Goal: Information Seeking & Learning: Learn about a topic

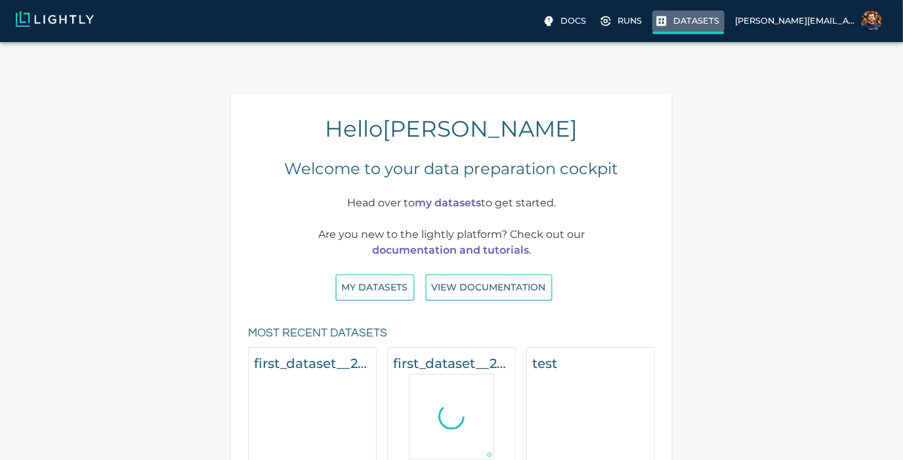
click at [719, 16] on p "Datasets" at bounding box center [697, 20] width 46 height 12
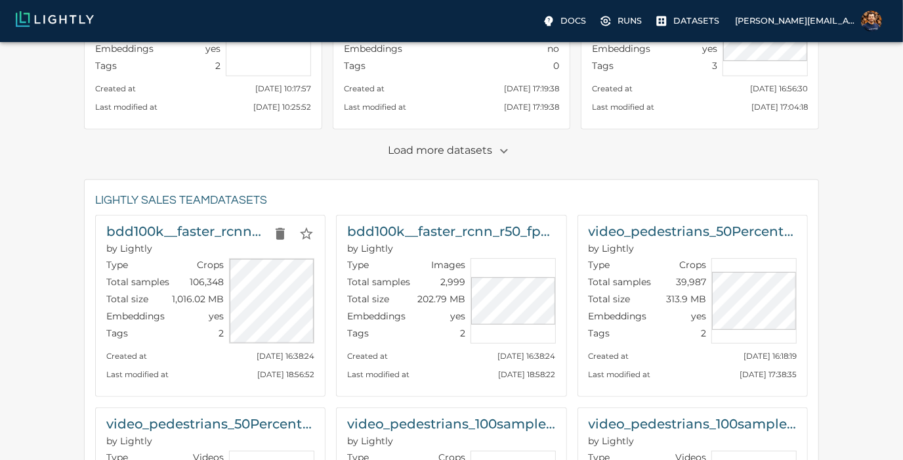
scroll to position [437, 0]
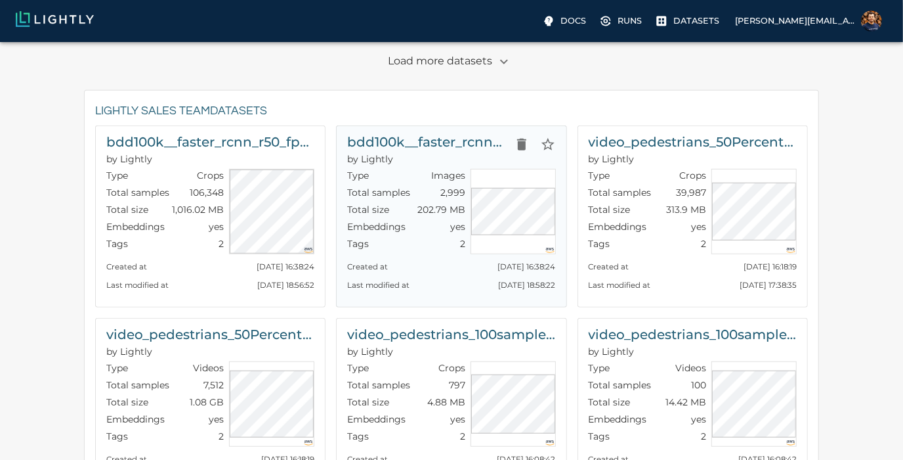
click at [385, 203] on p "Total size" at bounding box center [368, 209] width 42 height 13
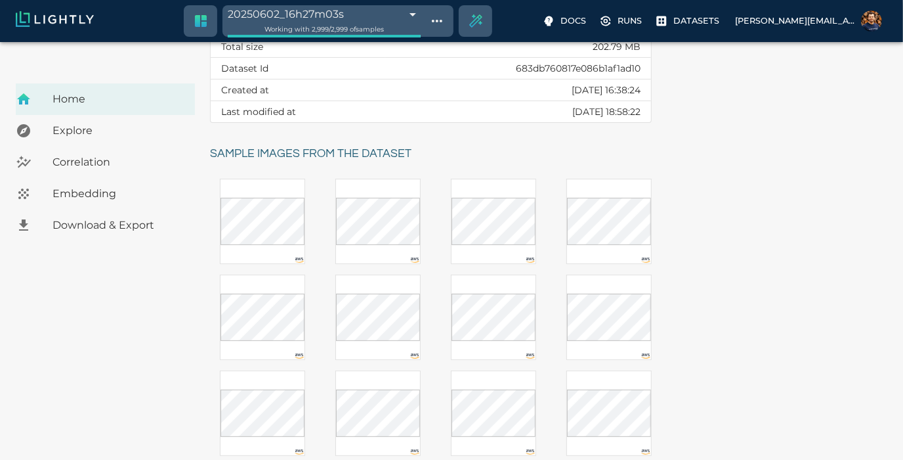
scroll to position [73, 0]
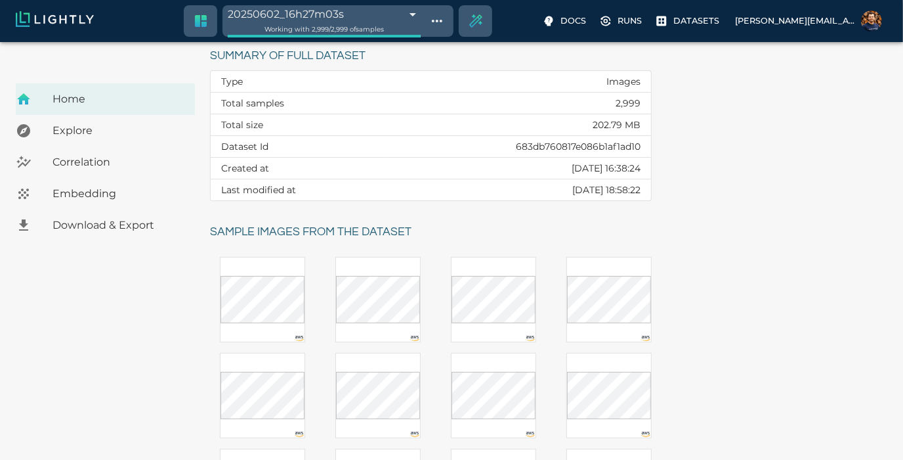
click at [74, 123] on span "Explore" at bounding box center [119, 131] width 132 height 16
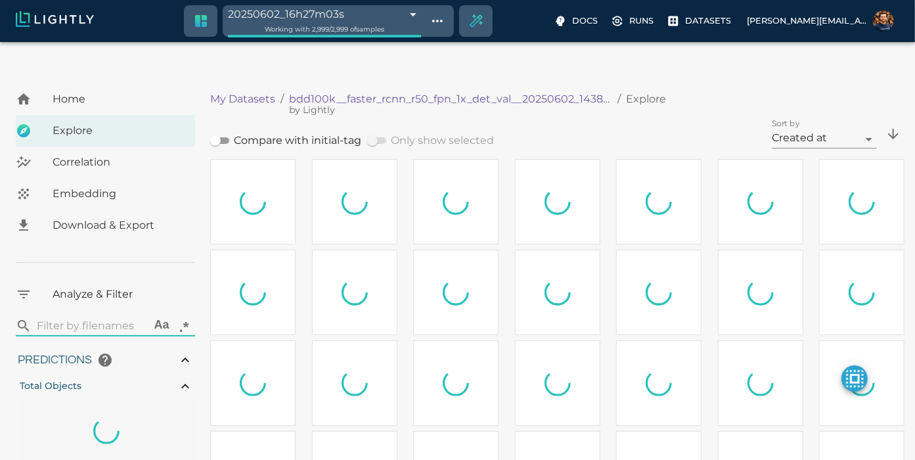
type input "0.41136559844017"
type input "3.24936559844017"
type input "5.45519065856934"
type input "65.6121906585693"
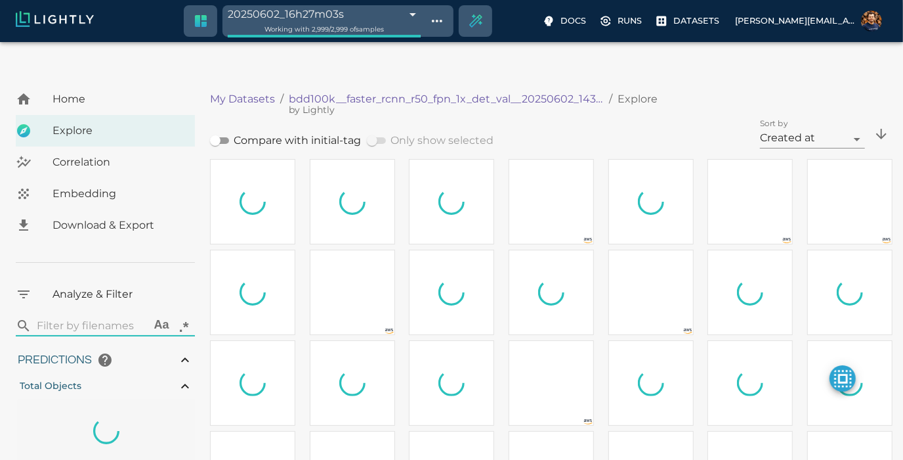
type input "0.41136559844017"
type input "3.24936559844017"
type input "5.45519065856934"
type input "65.6121906585693"
type input "9007199254740991"
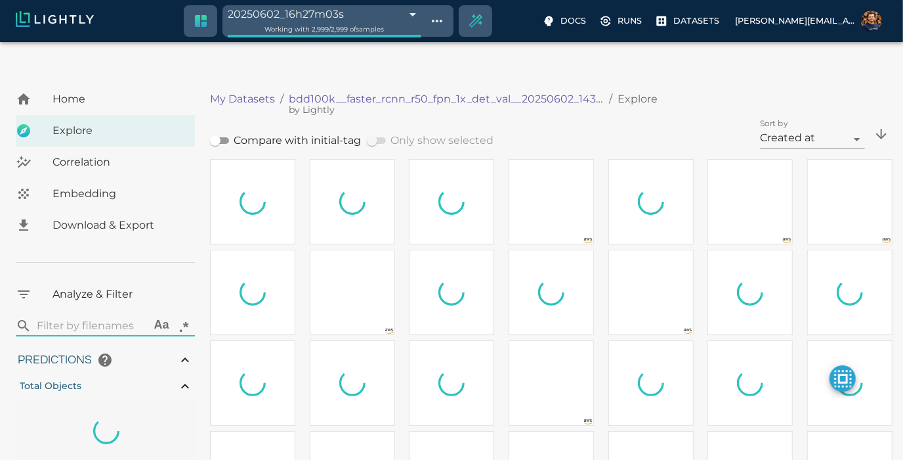
type input "9007199254740991"
type input "0.41136559844017"
type input "3.24936559844017"
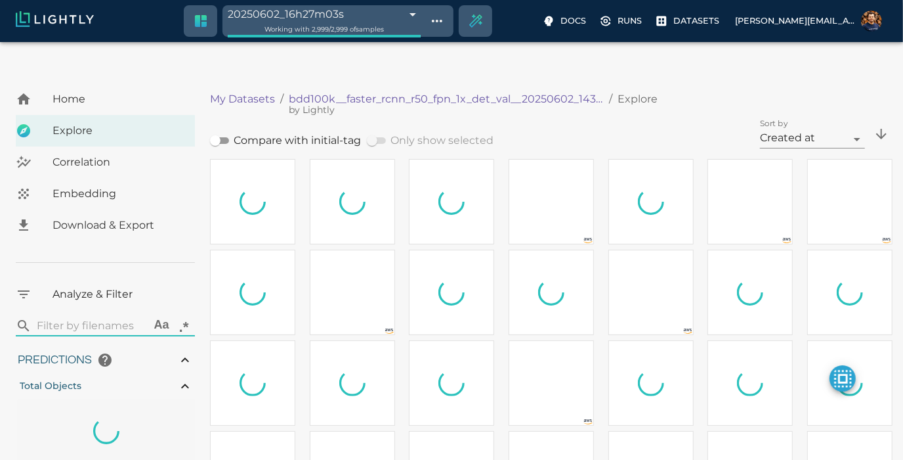
type input "5.45519065856934"
type input "65.6121906585693"
type input "9007199254740991"
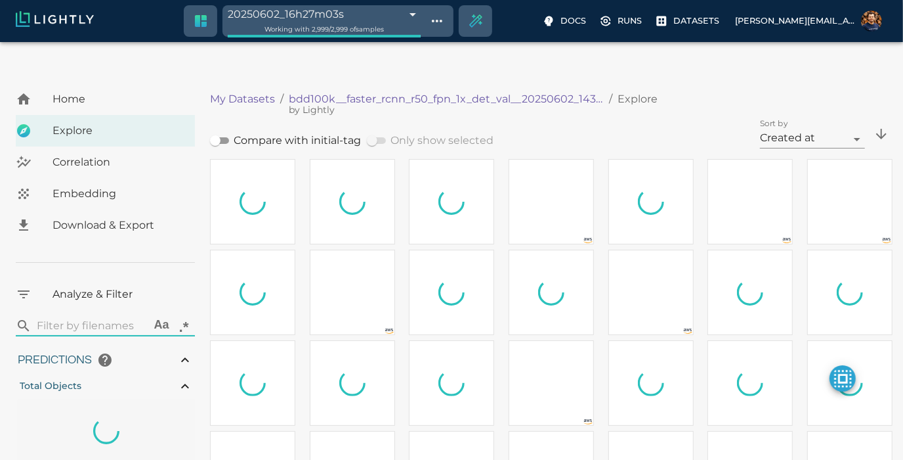
type input "9007199254740991"
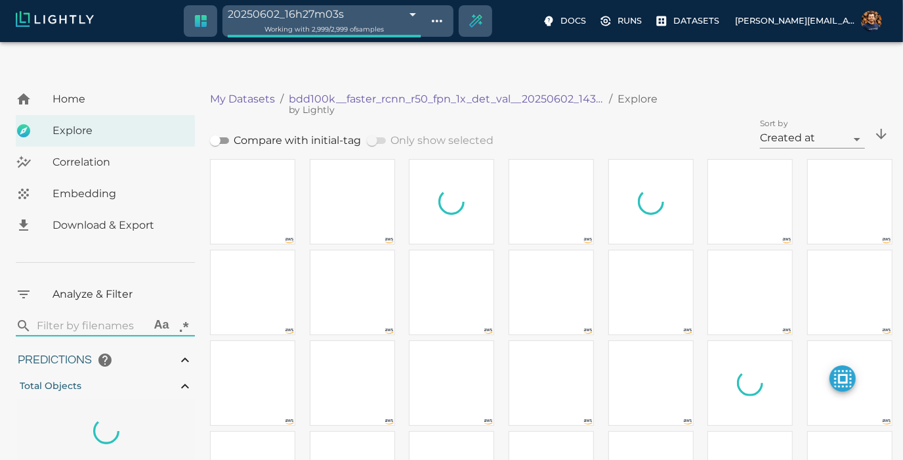
type input "0.41136559844017"
type input "3.24936559844017"
type input "5.45519065856934"
type input "65.6121906585693"
type input "31.25"
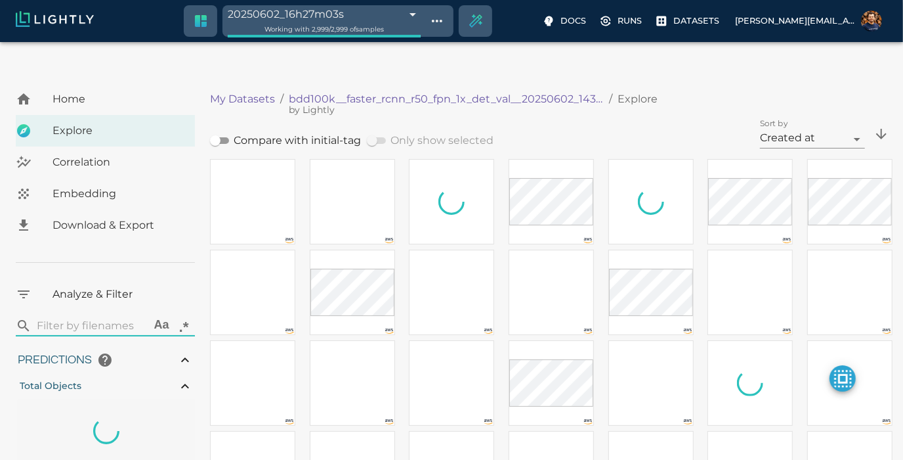
type input "0.41136559844017"
type input "3.24936559844017"
type input "5.45519065856934"
type input "65.6121906585693"
type input "31.25"
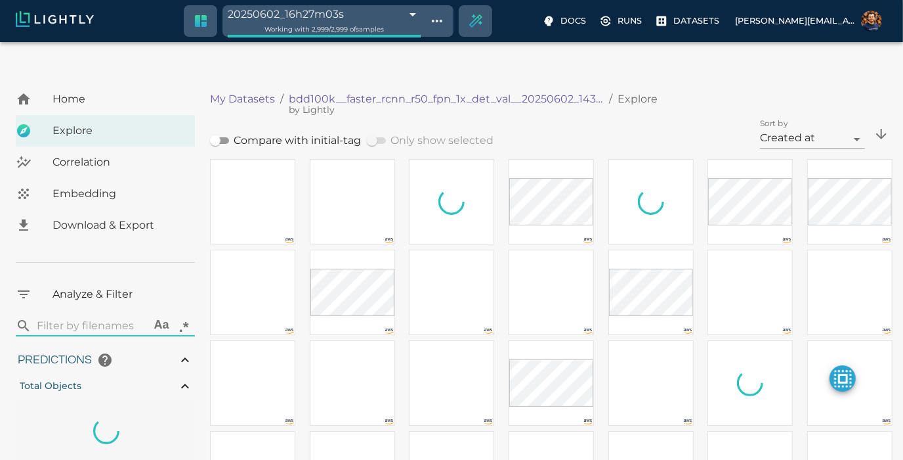
type input "0.41136559844017"
type input "3.24936559844017"
type input "5.45519065856934"
type input "65.6121906585693"
type input "31.25"
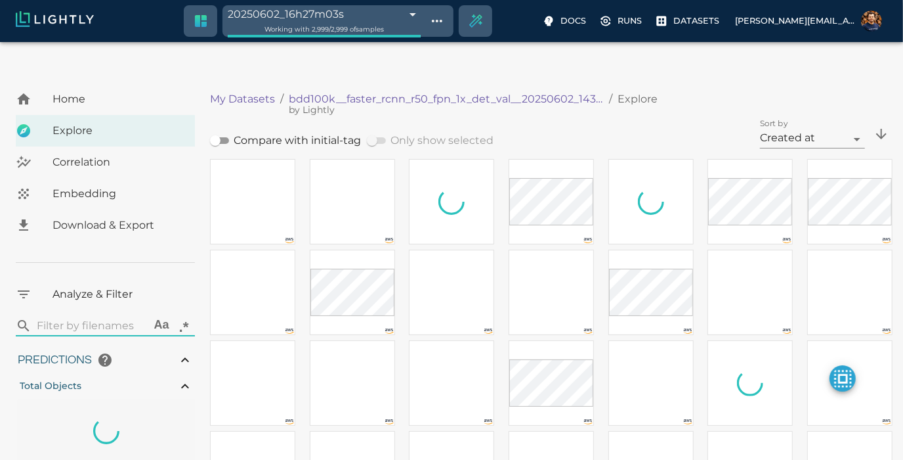
type input "9007199254740991"
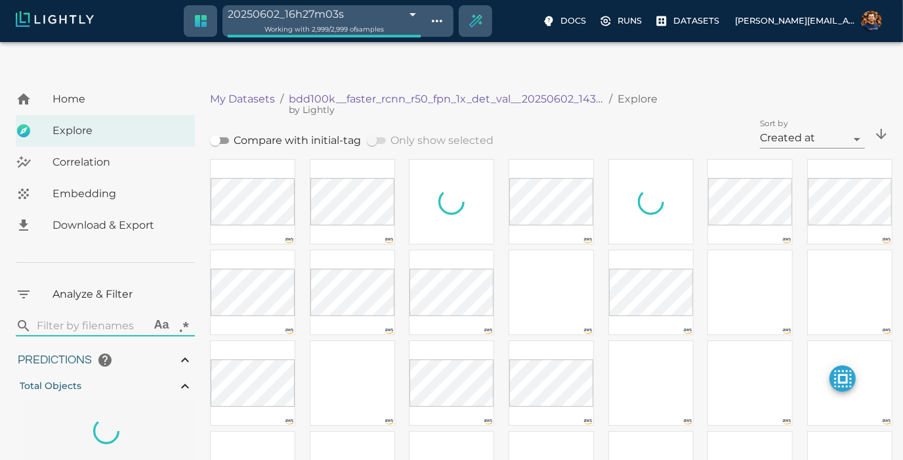
type input "0.41136559844017"
type input "3.24936559844017"
type input "5.45519065856934"
type input "65.6121906585693"
type input "31.25"
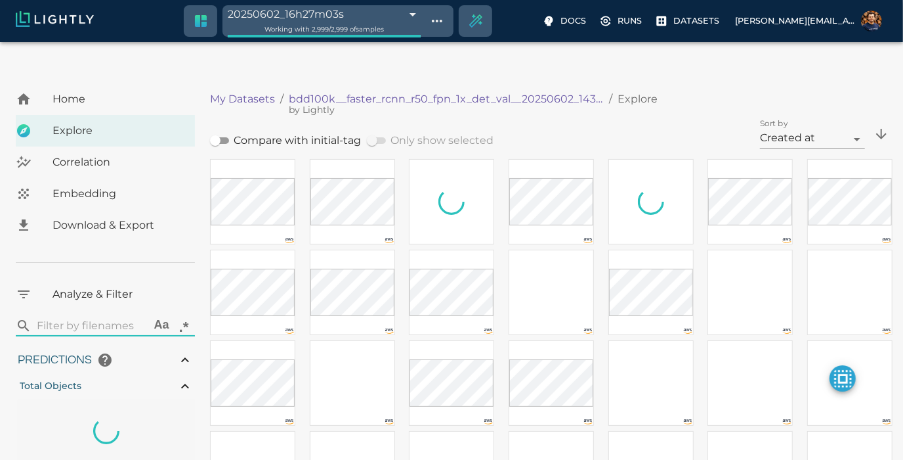
type input "9007199254740991"
type input "0.41136559844017"
type input "3.24936559844017"
type input "5.45519065856934"
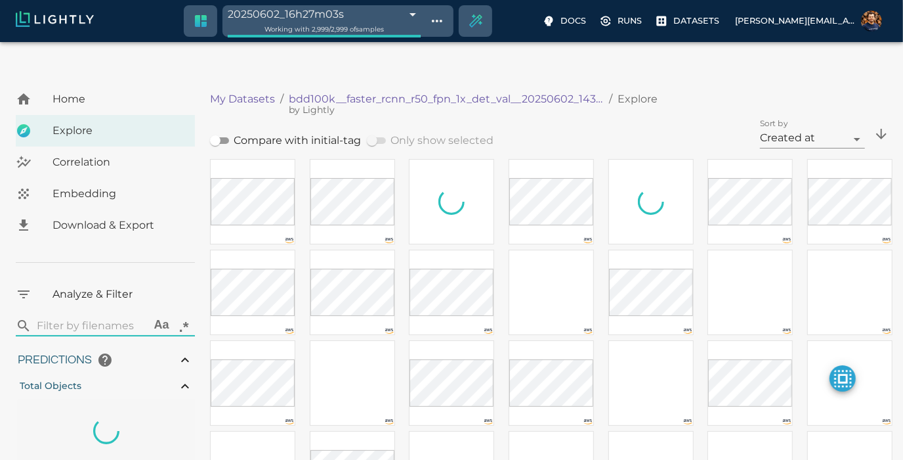
type input "65.6121906585693"
type input "31.25"
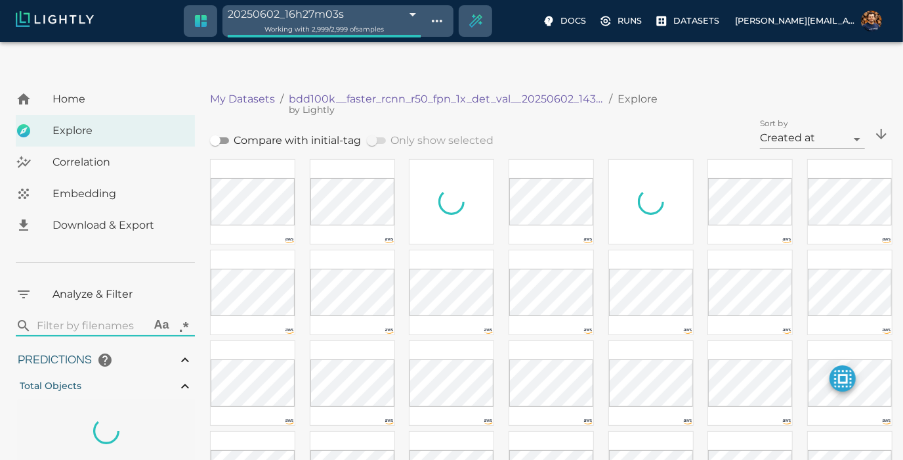
type input "0.41136559844017"
type input "3.24936559844017"
type input "5.45519065856934"
type input "65.6121906585693"
type input "31.25"
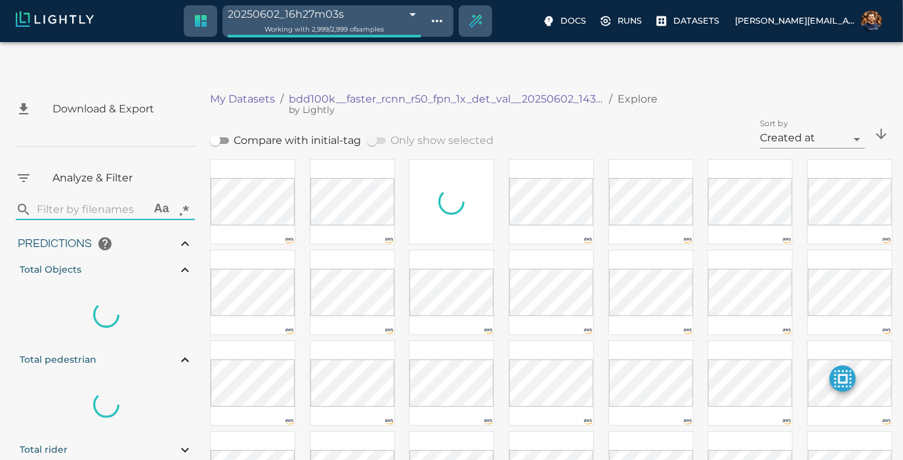
scroll to position [73, 0]
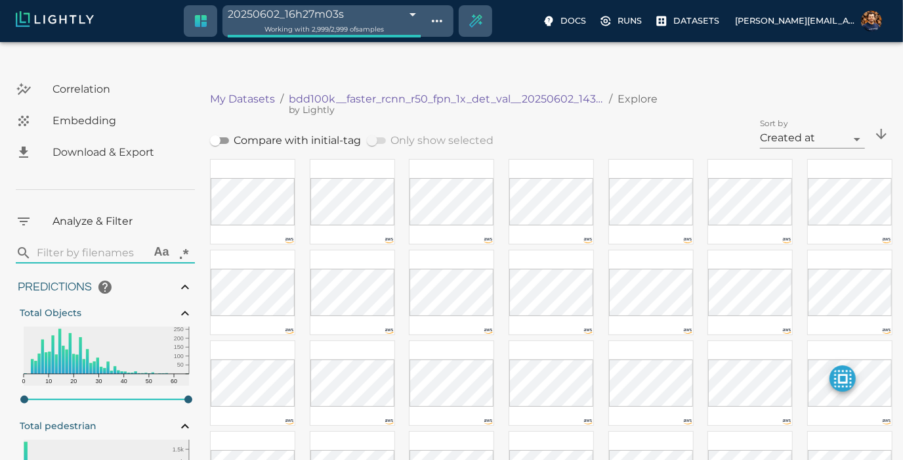
type input "0.41136559844017"
type input "3.24936559844017"
type input "5.45519065856934"
type input "65.6121906585693"
type input "31.25"
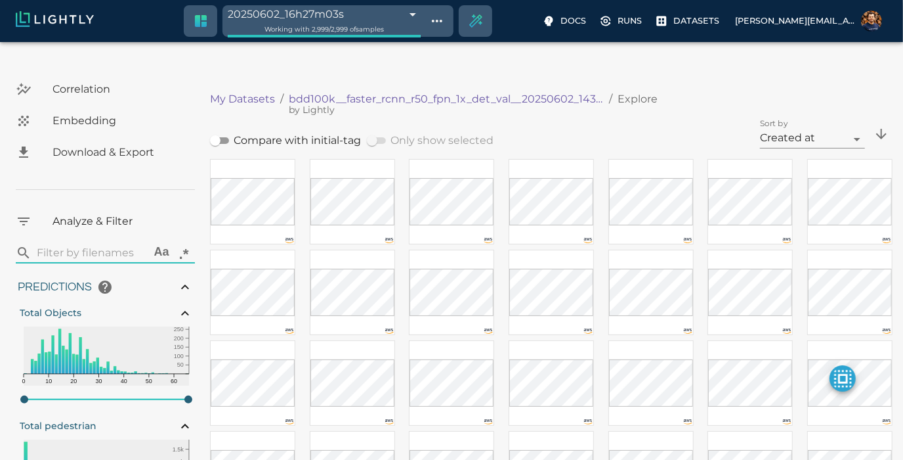
type input "9007199254740991"
type input "0.41136559844017"
type input "3.24936559844017"
type input "5.45519065856934"
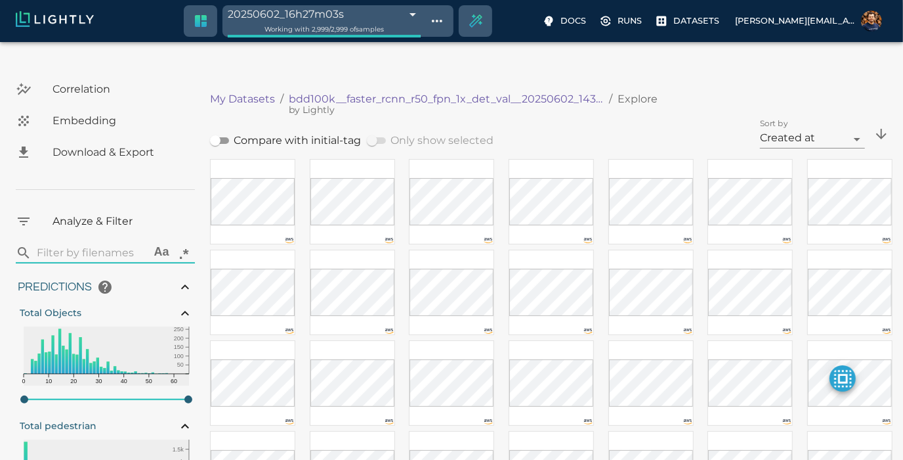
type input "65.6121906585693"
type input "31.25"
type input "9007199254740991"
type input "0.41136559844017"
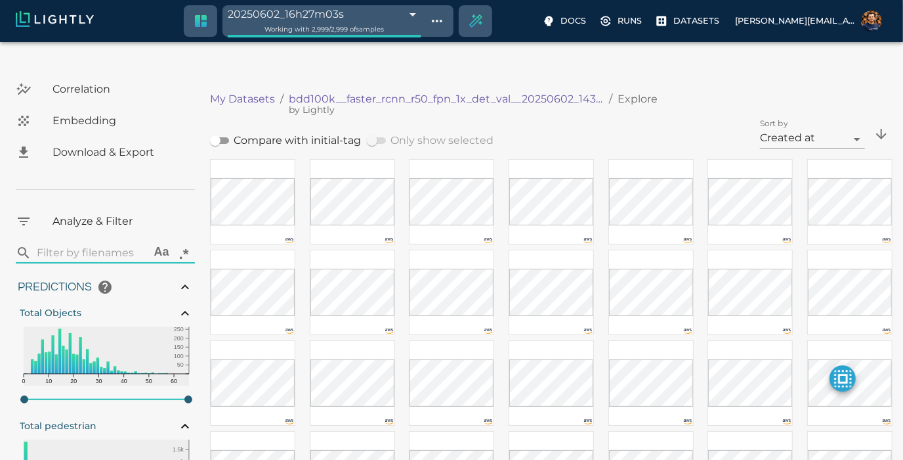
type input "3.24936559844017"
type input "5.45519065856934"
type input "65.6121906585693"
type input "31.25"
type input "0.41136559844017"
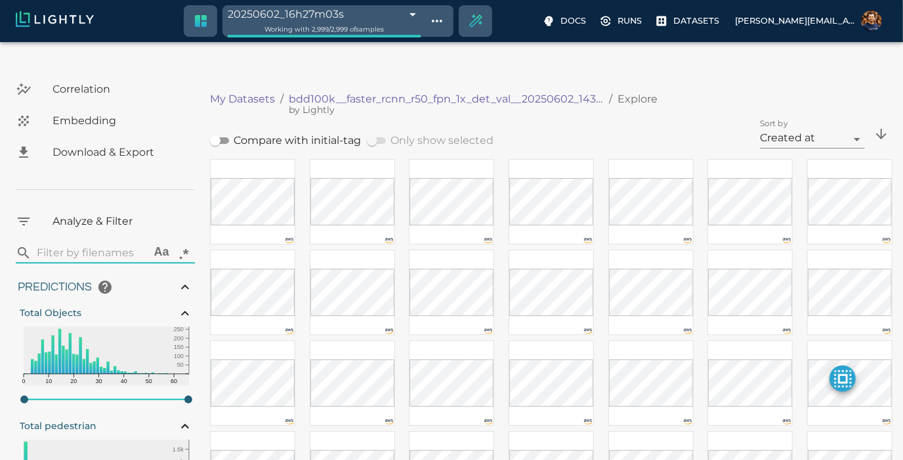
type input "3.24936559844017"
type input "5.45519065856934"
type input "65.6121906585693"
type input "31.25"
type input "1"
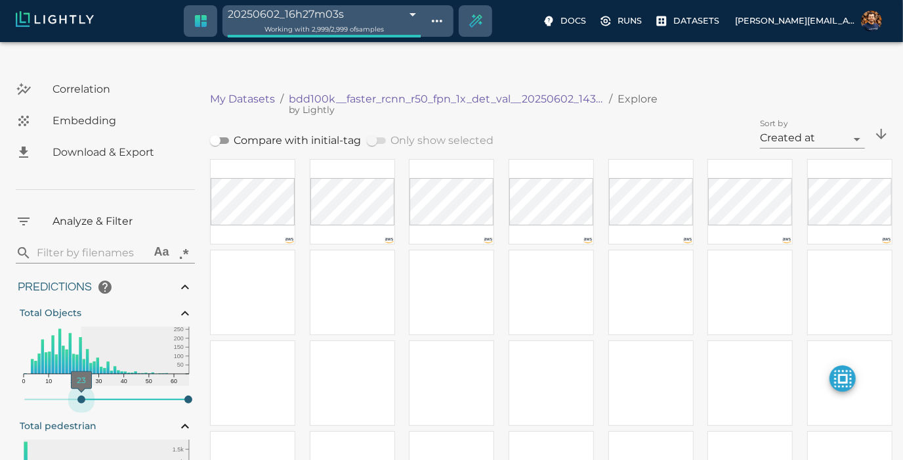
type input "0.41136559844017"
type input "3.24936559844017"
type input "5.45519065856934"
type input "65.6121906585693"
type input "31.25"
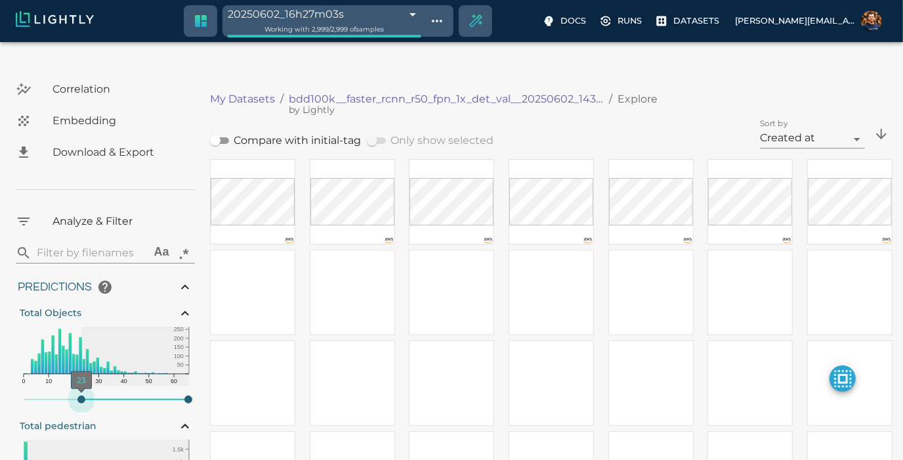
type input "9007199254740991"
type input "23"
type input "0.41136559844017"
type input "3.24936559844017"
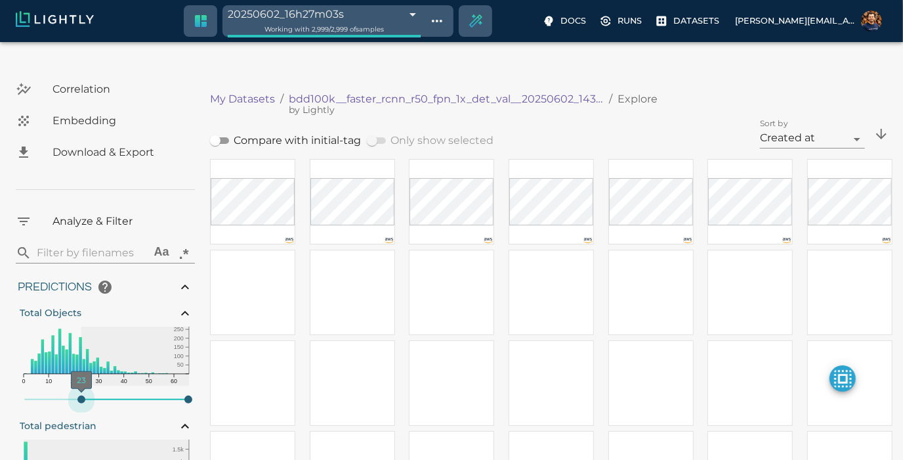
type input "5.45519065856934"
type input "65.6121906585693"
type input "31.25"
type input "9007199254740991"
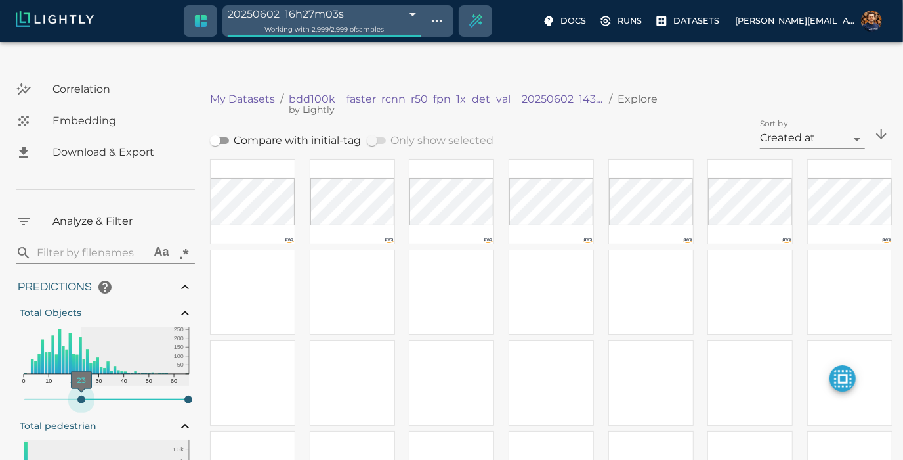
type input "26"
drag, startPoint x: 20, startPoint y: 368, endPoint x: 91, endPoint y: 367, distance: 70.9
click at [85, 395] on span "23" at bounding box center [81, 399] width 8 height 8
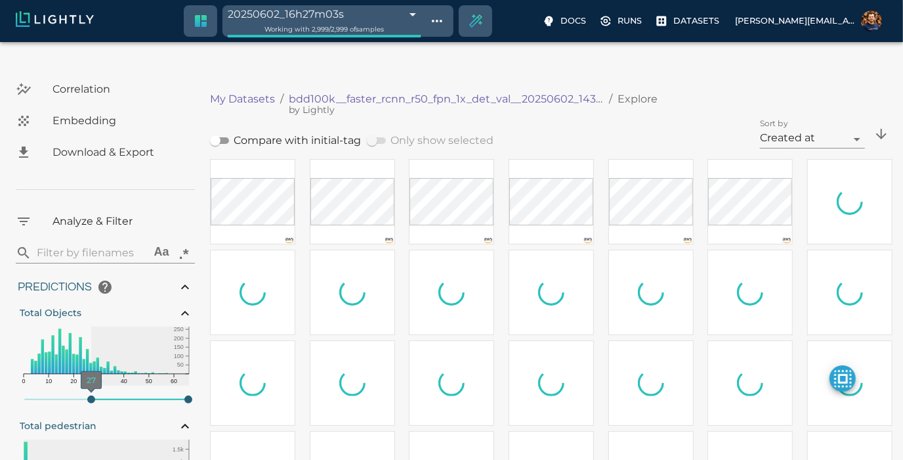
type input "0.41136559844017"
type input "3.24936559844017"
type input "5.45519065856934"
type input "65.6121906585693"
type input "31.25"
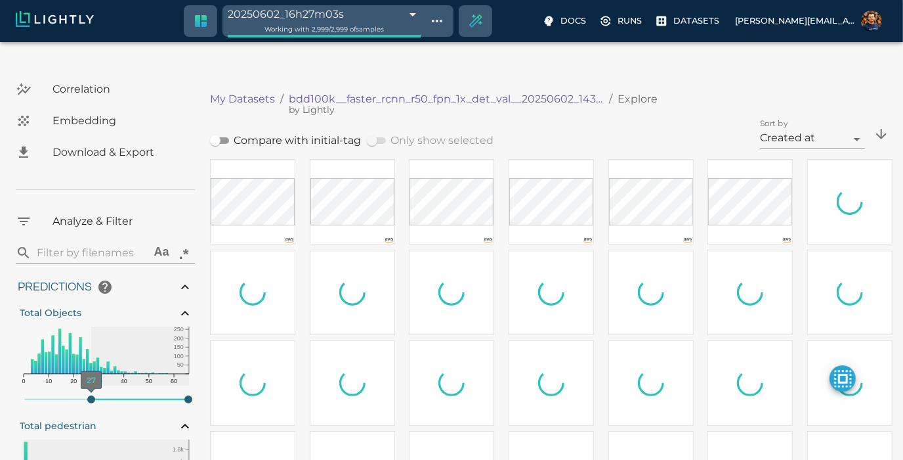
type input "9007199254740991"
type input "27"
type input "0.41136559844017"
type input "3.24936559844017"
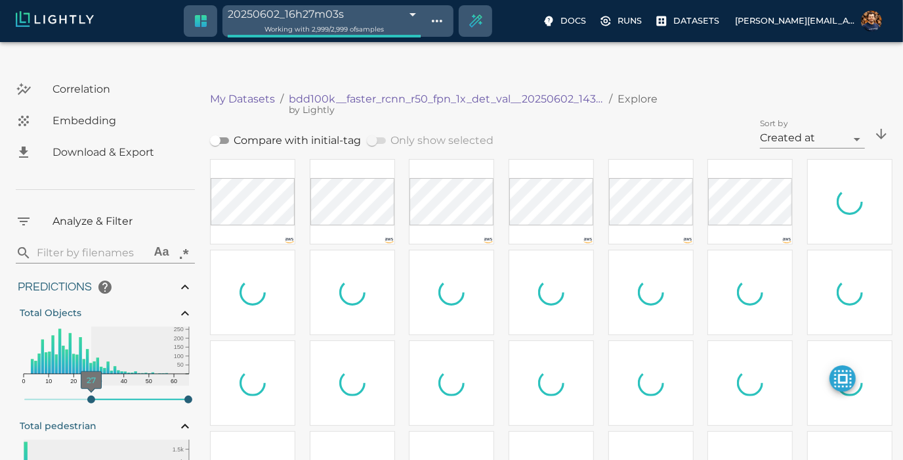
type input "5.45519065856934"
type input "65.6121906585693"
type input "31.25"
type input "9007199254740991"
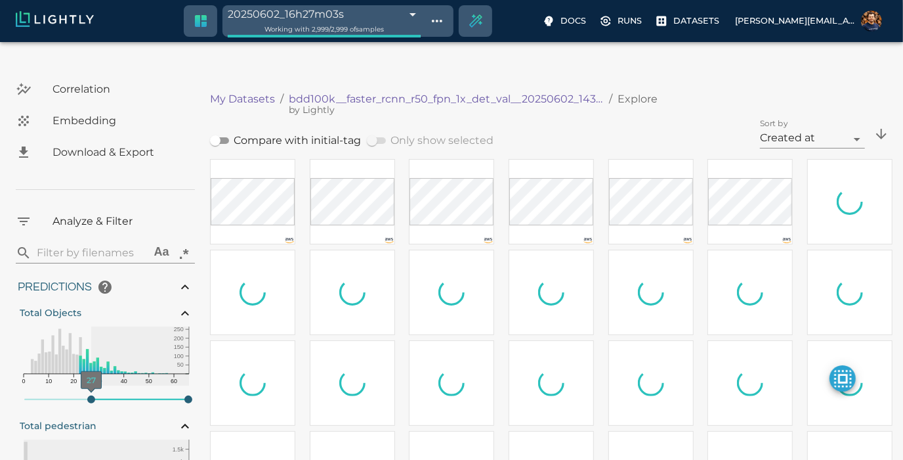
type input "0.41136559844017"
type input "3.24936559844017"
type input "5.45519065856934"
type input "65.6121906585693"
type input "31.25"
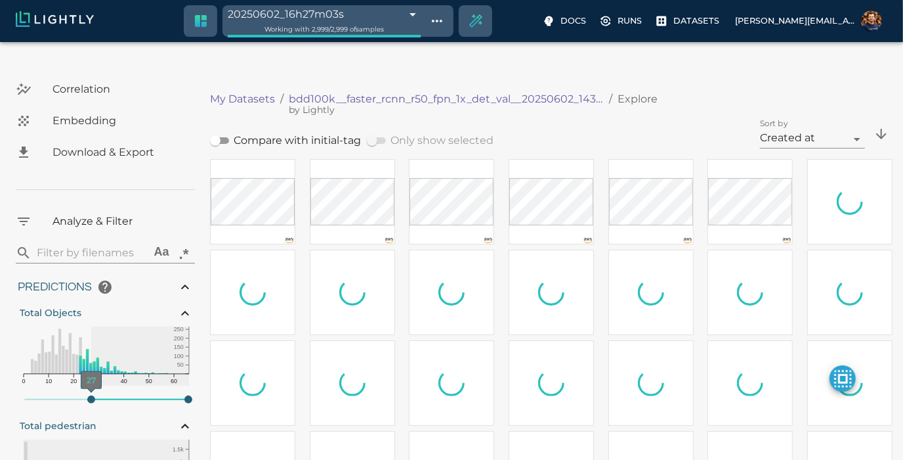
type input "9007199254740991"
type input "0.41136559844017"
type input "3.24936559844017"
type input "5.45519065856934"
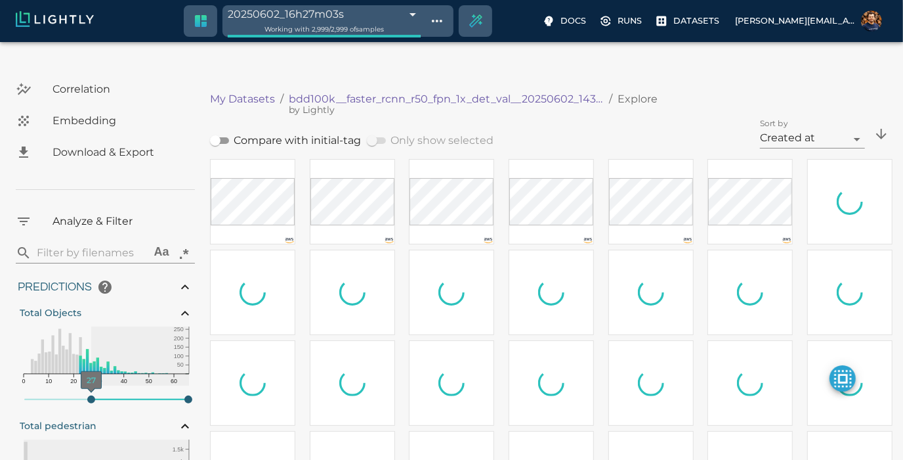
type input "65.6121906585693"
type input "31.25"
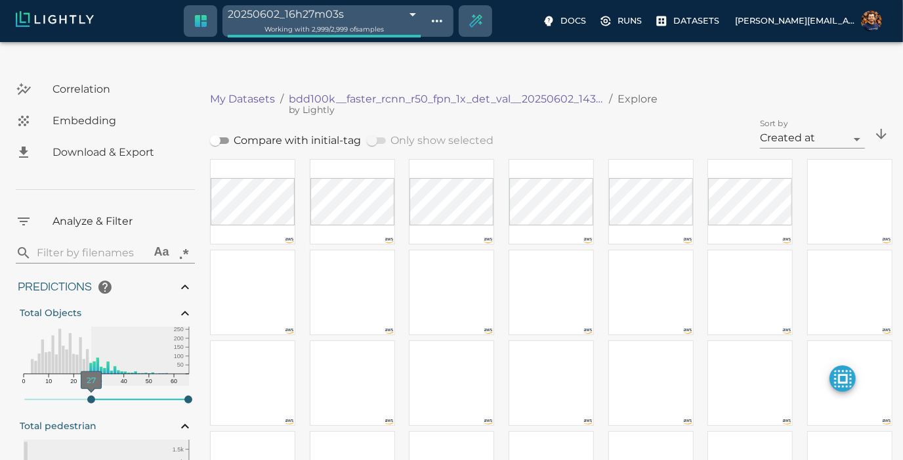
type input "0.41136559844017"
type input "3.24936559844017"
type input "5.45519065856934"
type input "65.6121906585693"
type input "31.25"
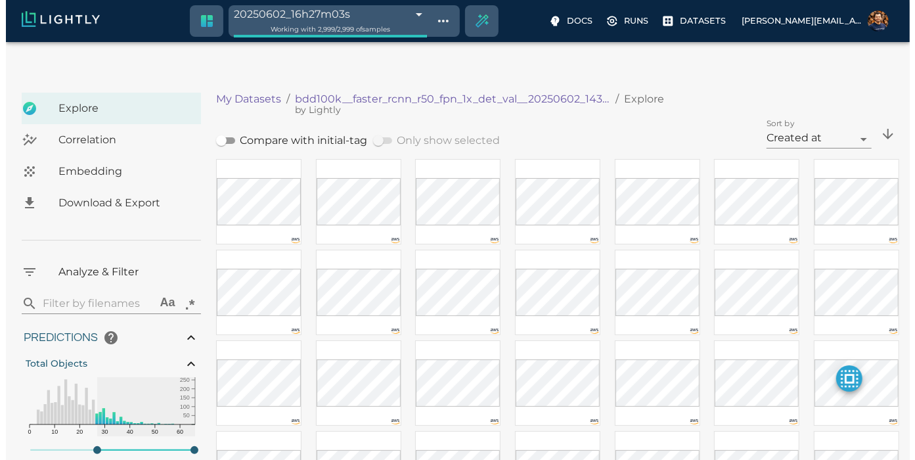
scroll to position [0, 0]
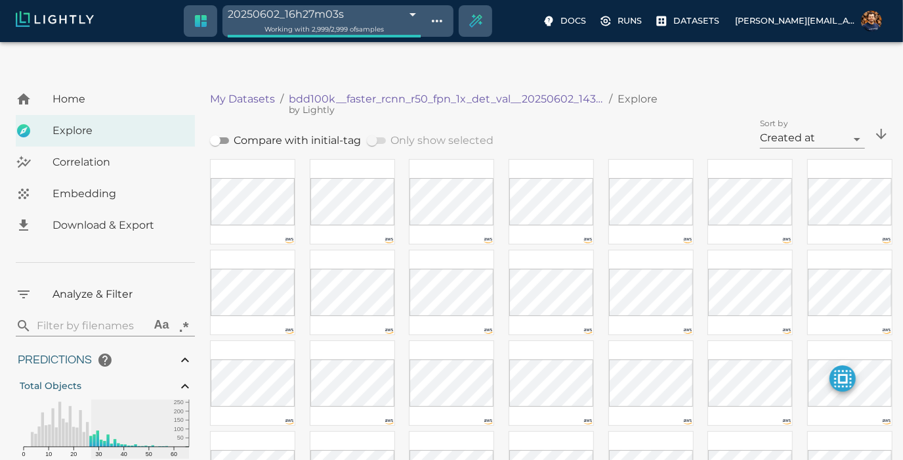
click at [155, 146] on div "Correlation" at bounding box center [105, 162] width 179 height 32
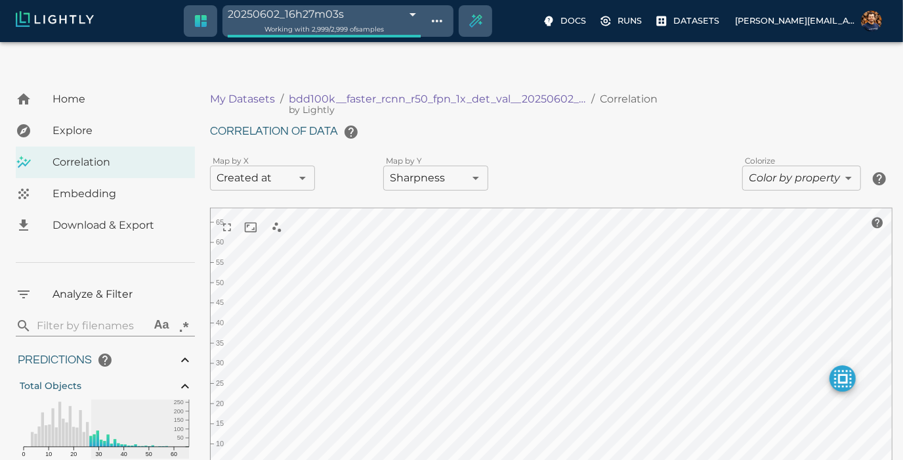
click at [86, 178] on div "Embedding" at bounding box center [105, 194] width 179 height 32
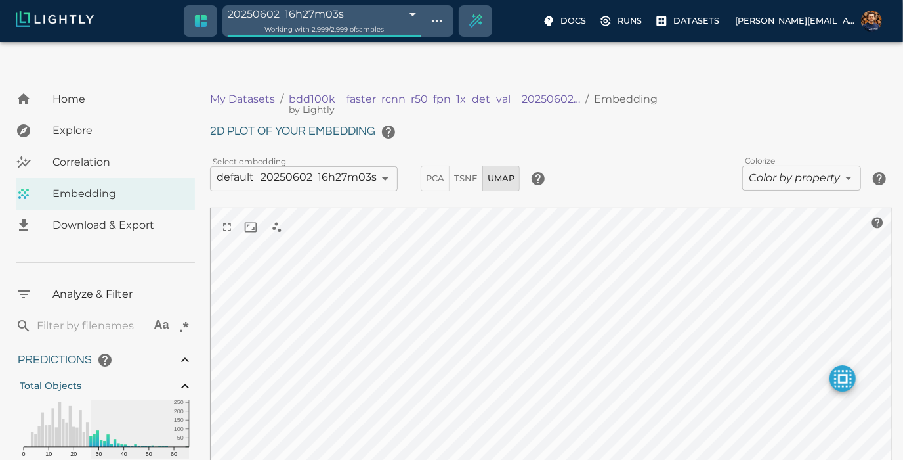
drag, startPoint x: 817, startPoint y: 163, endPoint x: 823, endPoint y: 147, distance: 17.4
click at [818, 163] on div "2D plot of your embedding Select embedding default_20250602_16h27m03s 683dd0d89…" at bounding box center [551, 308] width 683 height 378
click at [828, 130] on div "2D plot of your embedding Select embedding default_20250602_16h27m03s 683dd0d89…" at bounding box center [551, 308] width 683 height 378
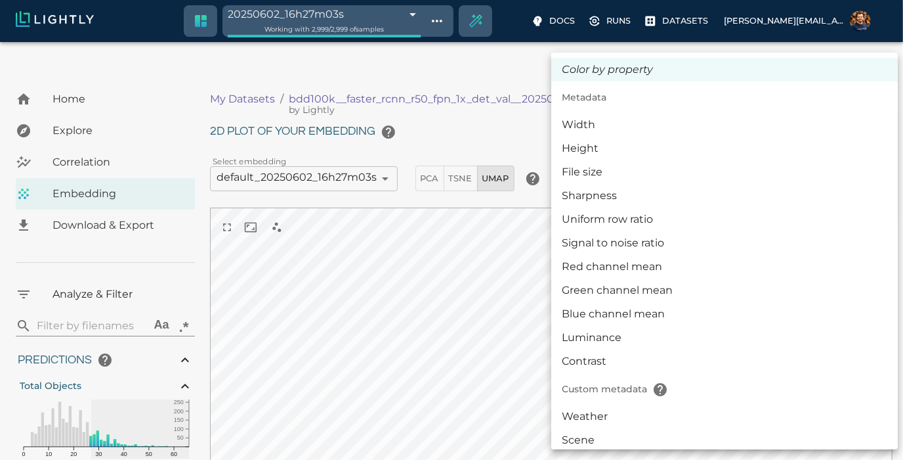
click at [823, 152] on body "20250602_16h27m03s 683dd0d7e3c84d83d1b85de0 Working with 2,999 / 2,999 of sampl…" at bounding box center [451, 272] width 903 height 544
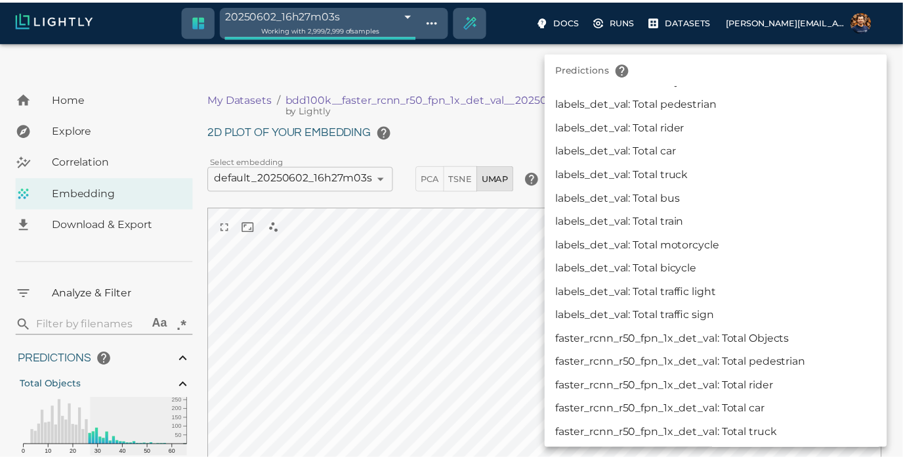
scroll to position [364, 0]
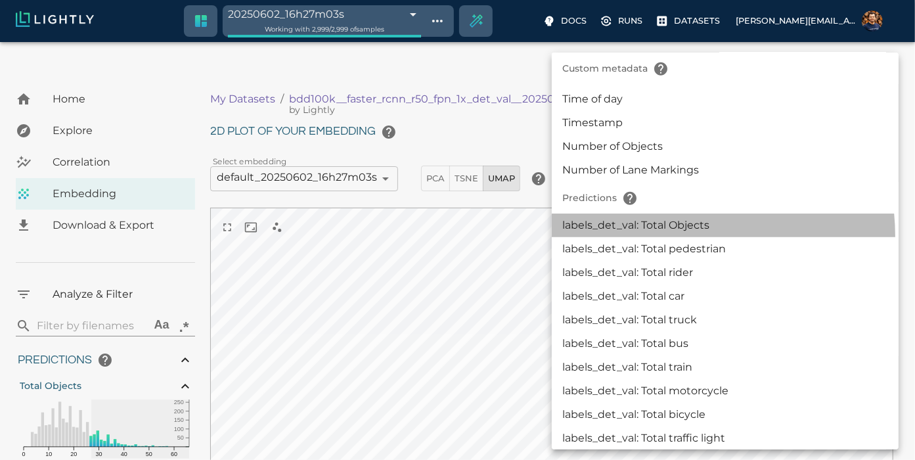
click at [678, 235] on li "labels_det_val: Total Objects" at bounding box center [725, 225] width 347 height 24
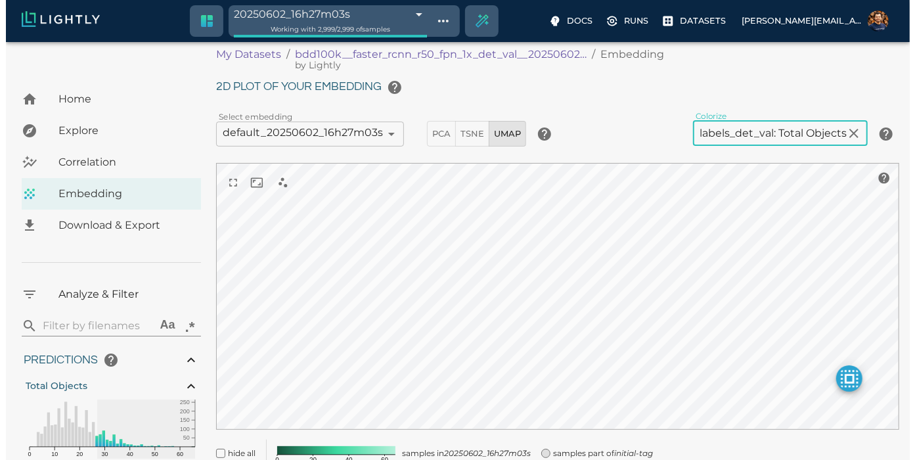
scroll to position [67, 0]
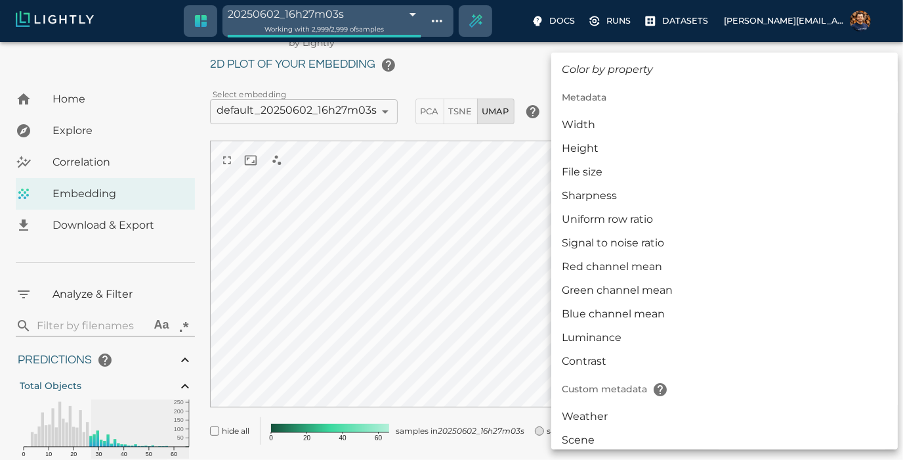
click at [754, 87] on body "20250602_16h27m03s 683dd0d7e3c84d83d1b85de0 Working with 2,999 / 2,999 of sampl…" at bounding box center [451, 212] width 903 height 559
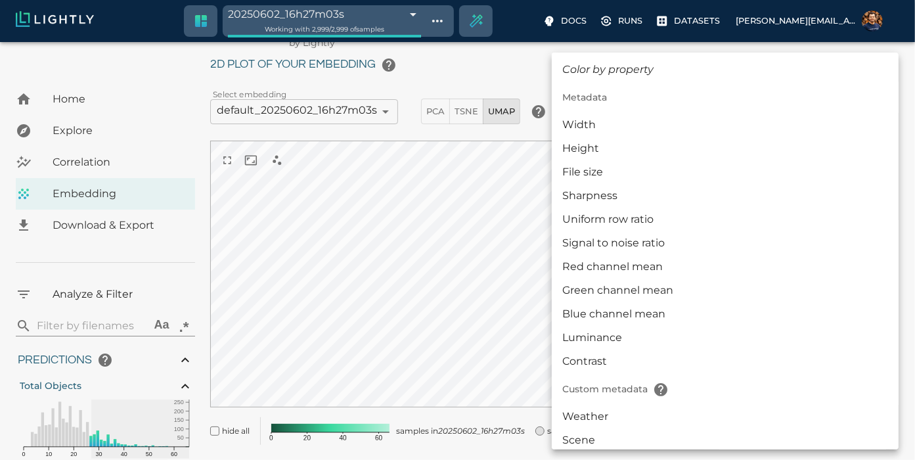
scroll to position [338, 0]
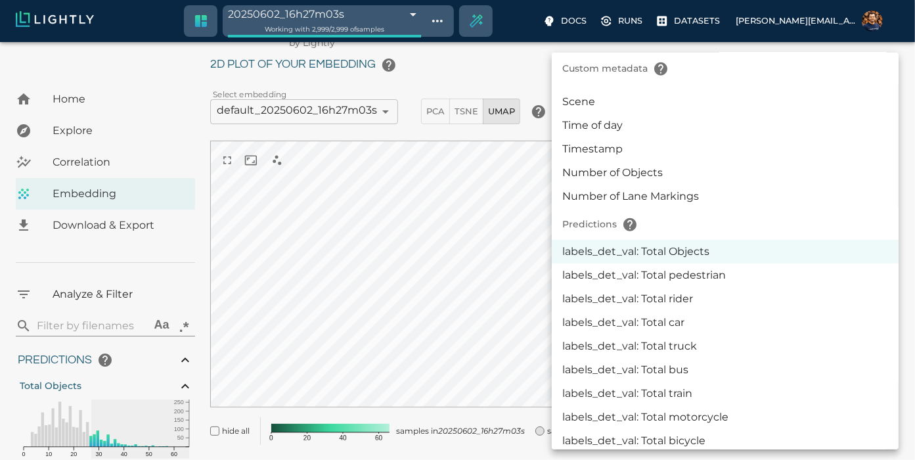
click at [735, 269] on li "labels_det_val: Total pedestrian" at bounding box center [725, 275] width 347 height 24
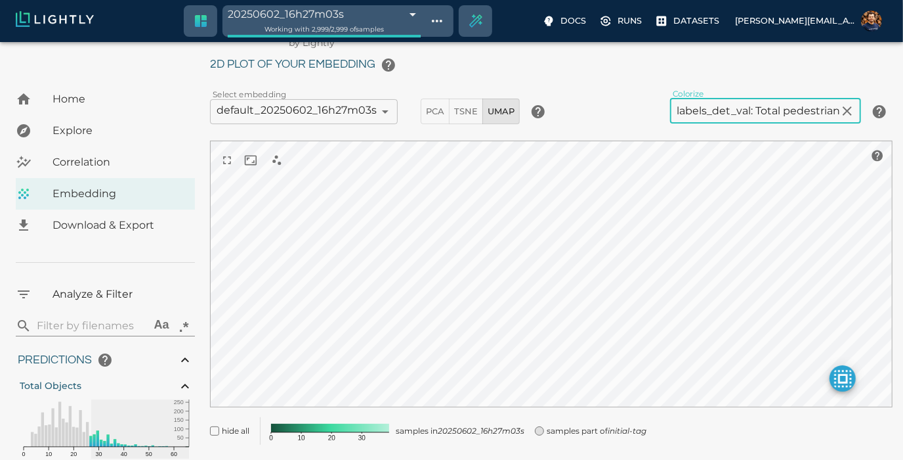
click at [776, 94] on div "2D plot of your embedding Select embedding default_20250602_16h27m03s 683dd0d89…" at bounding box center [551, 248] width 683 height 392
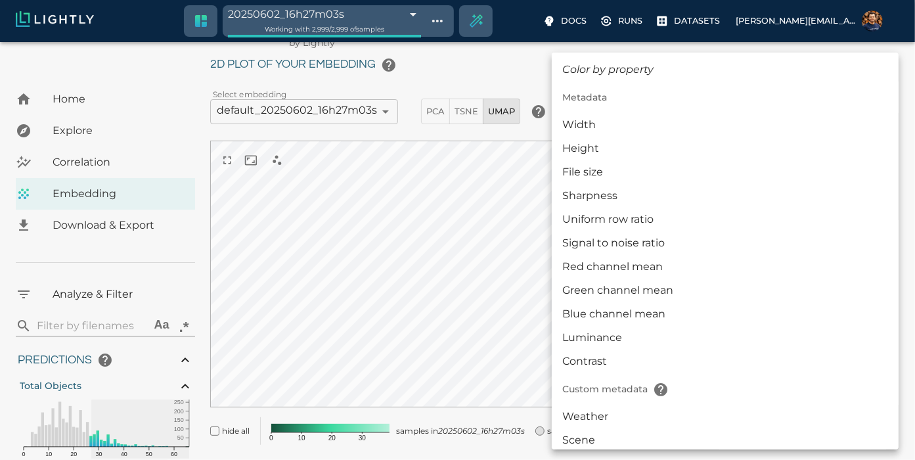
click at [781, 83] on body "20250602_16h27m03s 683dd0d7e3c84d83d1b85de0 Working with 2,999 / 2,999 of sampl…" at bounding box center [457, 212] width 915 height 559
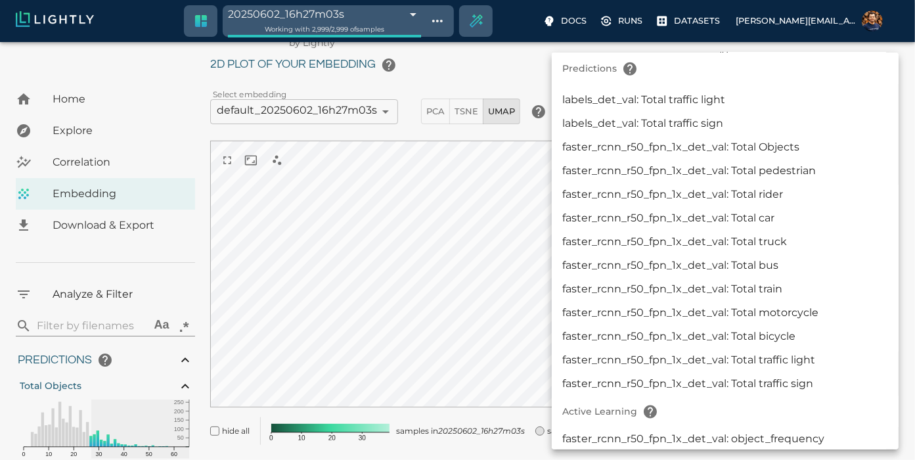
scroll to position [484, 0]
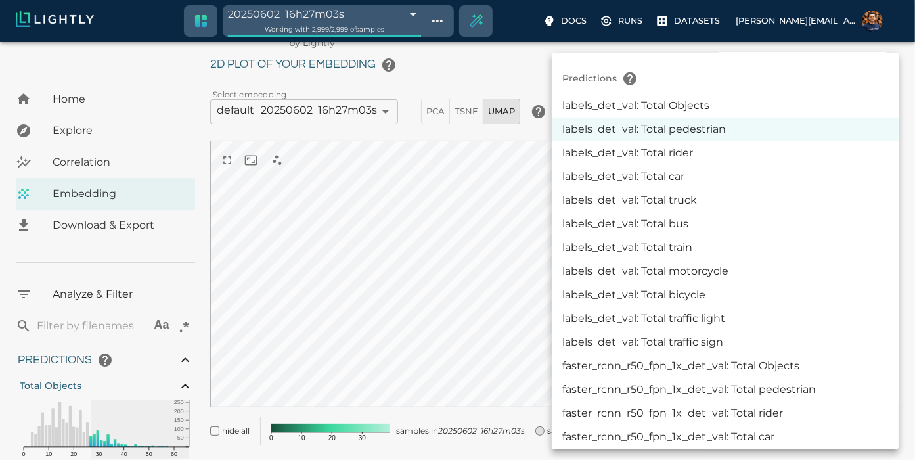
click at [763, 355] on li "faster_rcnn_r50_fpn_1x_det_val: Total Objects" at bounding box center [725, 366] width 347 height 24
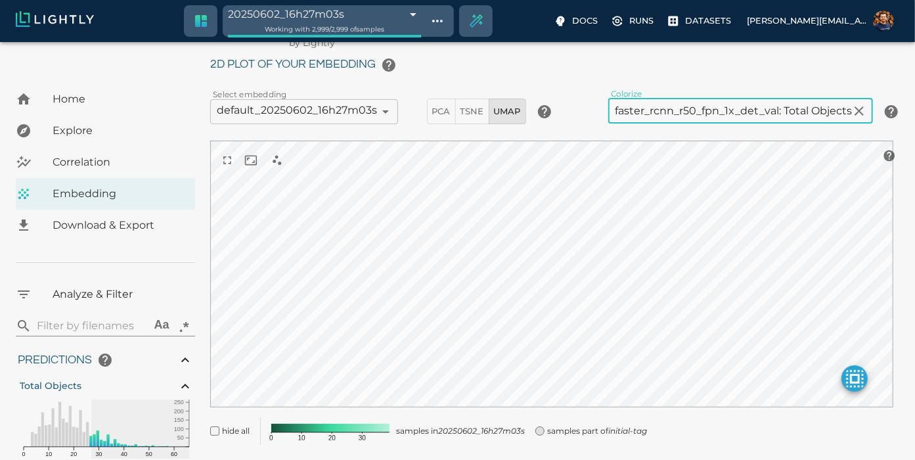
type input "predictions|NUMERIC_INT|OBJECT_DETECTION|total:|faster_rcnn_r50_fpn_1x_det_val:…"
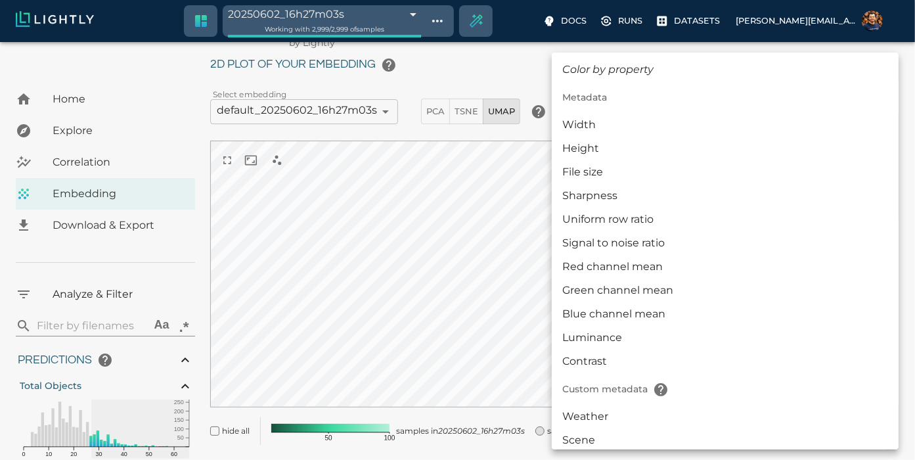
click at [810, 72] on body "20250602_16h27m03s 683dd0d7e3c84d83d1b85de0 Working with 2,999 / 2,999 of sampl…" at bounding box center [457, 212] width 915 height 559
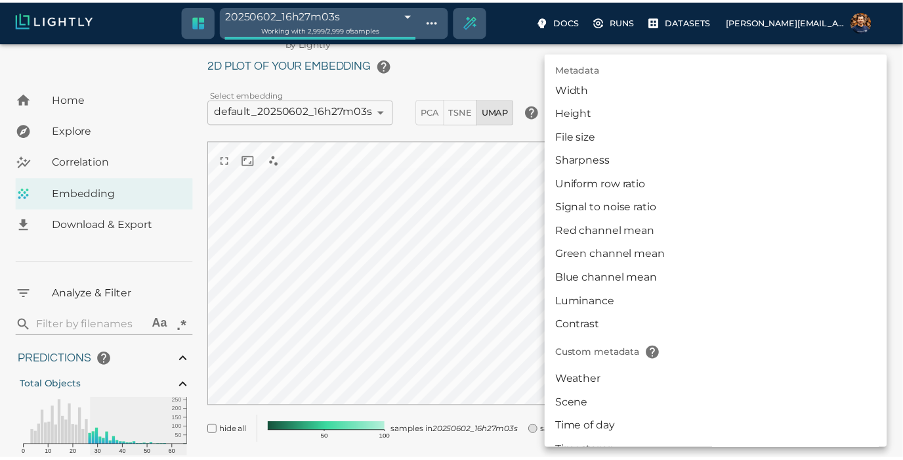
scroll to position [0, 0]
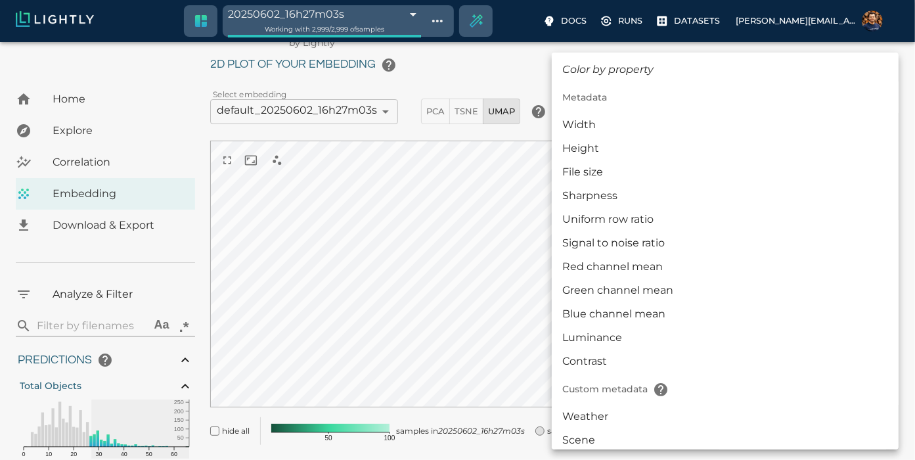
click at [198, 27] on div at bounding box center [457, 230] width 915 height 460
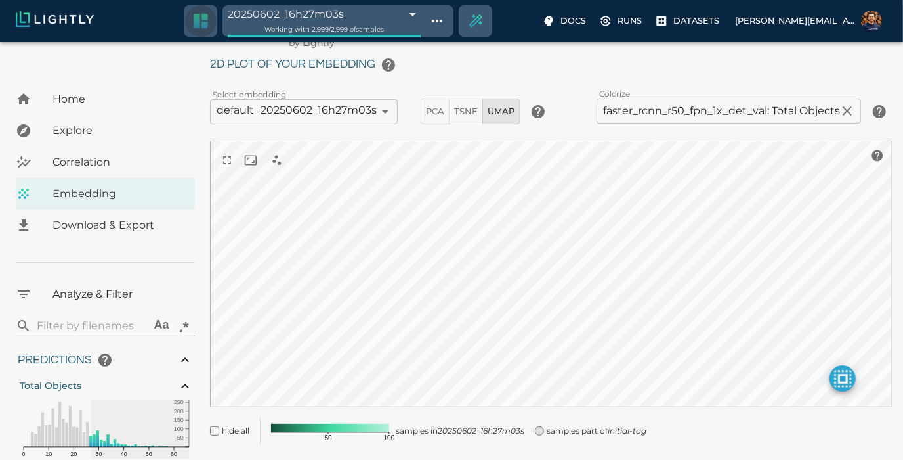
click at [198, 27] on icon "Switch to crop dataset" at bounding box center [200, 21] width 19 height 19
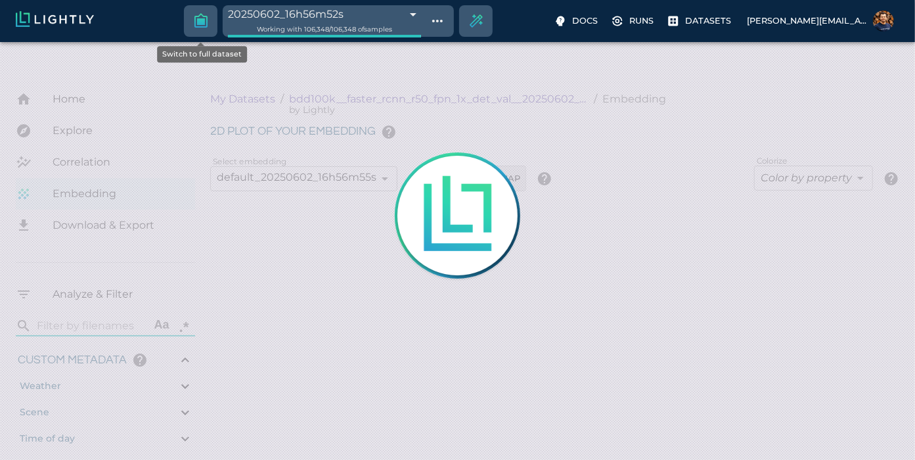
type input "0.0500000789761543"
type input "0.999000078976154"
type input "28.3274655942917"
type input "117.76"
type input "0.0693069306930693"
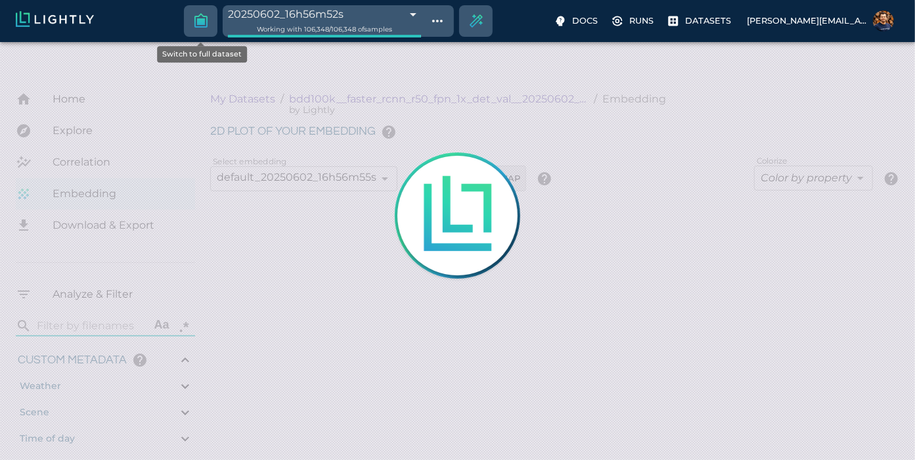
type input "111.999306930693"
type input "0.0500000789761543"
type input "0.999000078976154"
type input "28.3274655942917"
type input "117.76"
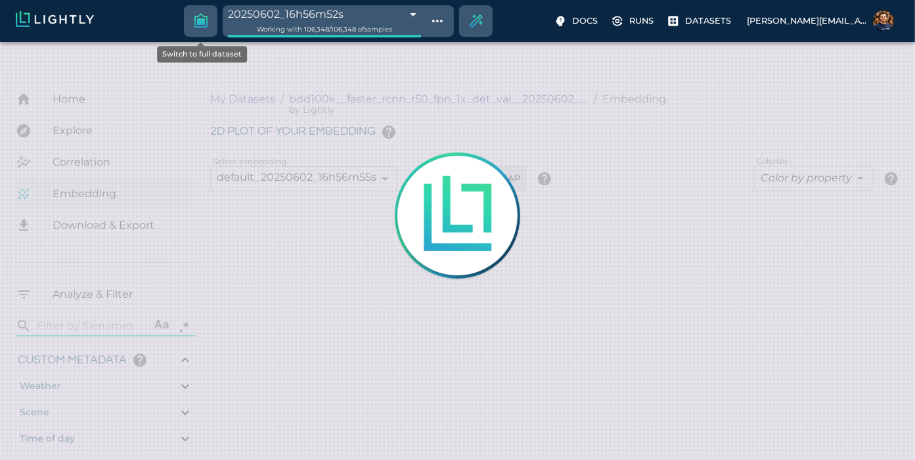
type input "0.0693069306930693"
type input "111.999306930693"
type input "0.0500000789761543"
type input "0.999000078976154"
type input "28.3274655942917"
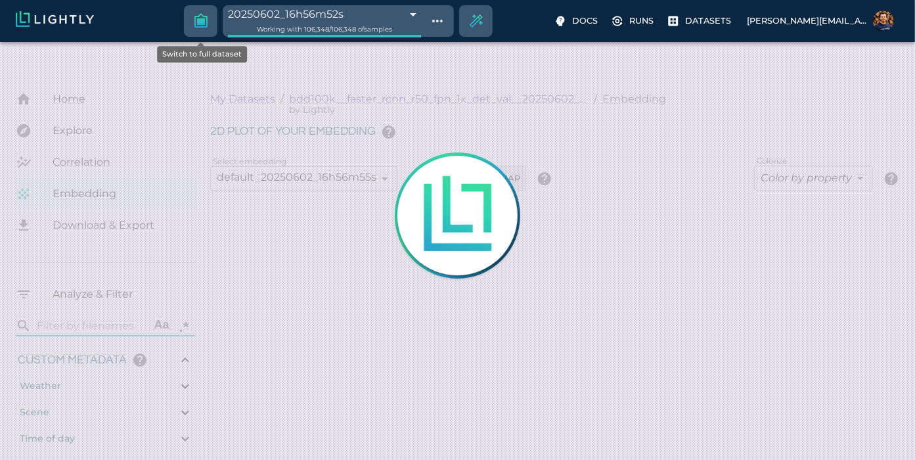
type input "117.76"
type input "0.0693069306930693"
type input "111.999306930693"
type input "0.0500000789761543"
type input "0.999000078976154"
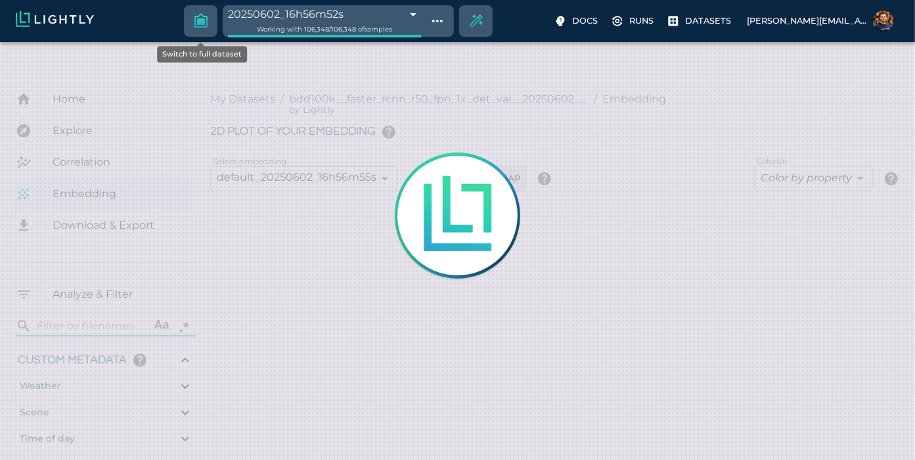
type input "28.3274655942917"
type input "117.76"
type input "0.0693069306930693"
type input "111.999306930693"
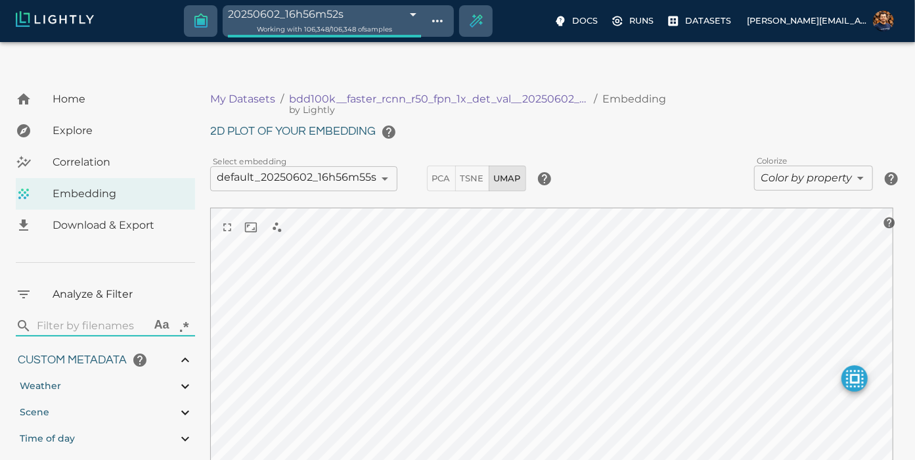
click at [757, 154] on body "20250602_16h56m52s 683dd7d4866c12a07dce55f8 Working with 106,348 / 106,348 of s…" at bounding box center [457, 272] width 915 height 544
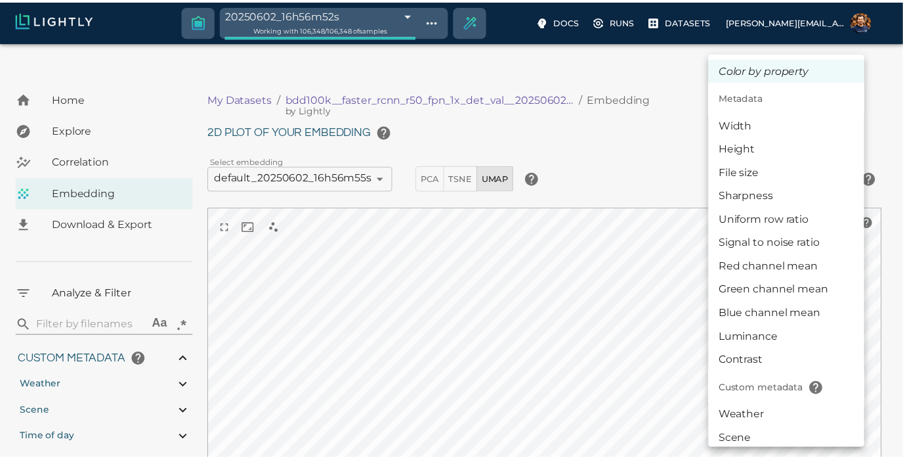
scroll to position [173, 0]
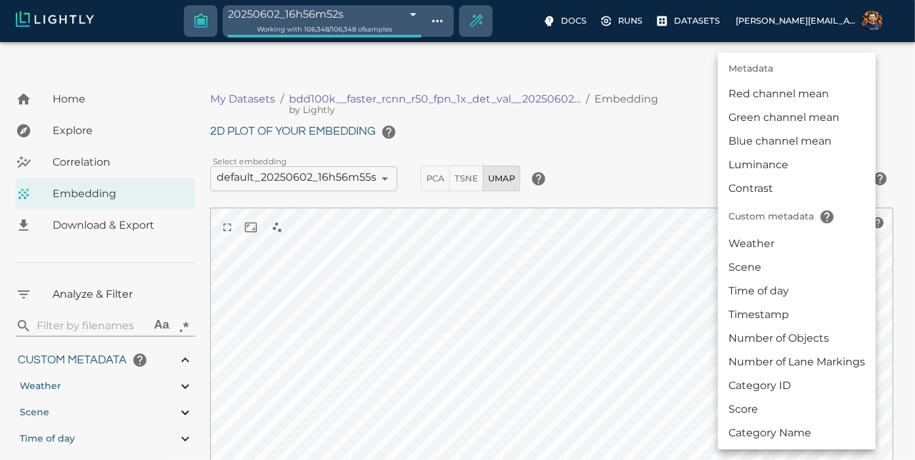
click at [774, 428] on li "Category Name" at bounding box center [797, 433] width 158 height 24
type input "userDefined|CATEGORICAL_STRING|Category Name"
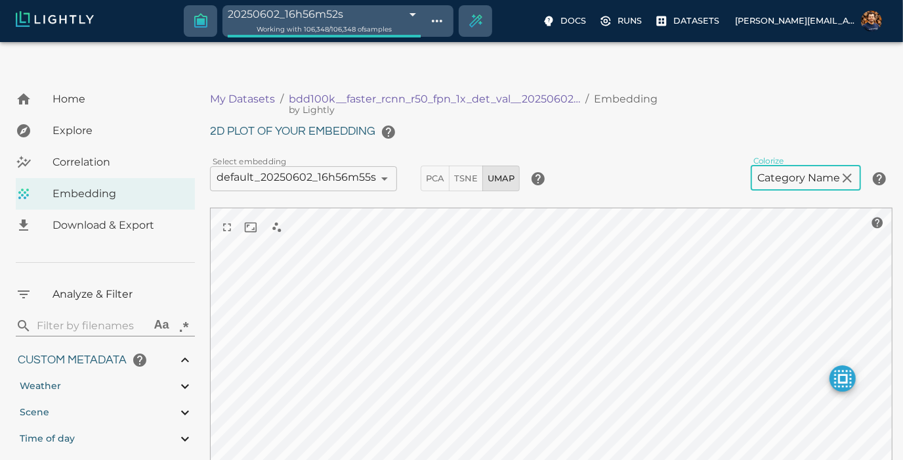
scroll to position [53, 0]
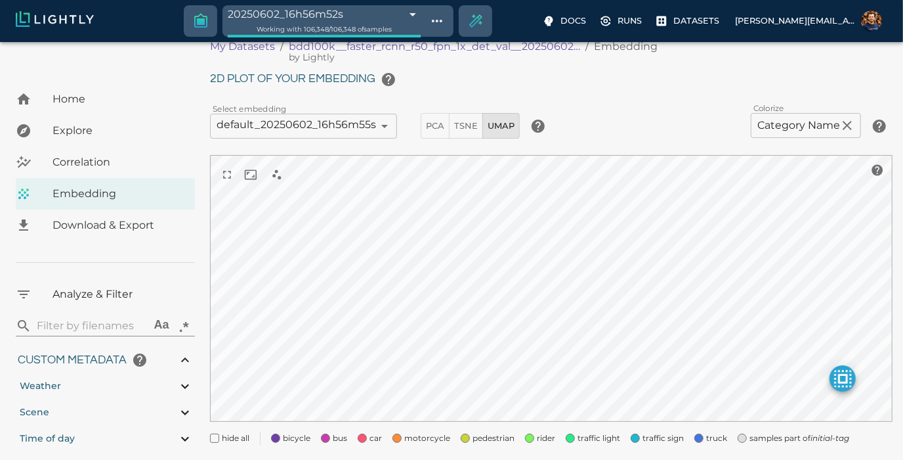
click at [360, 433] on span at bounding box center [362, 437] width 9 height 9
click at [238, 431] on span "hide all" at bounding box center [236, 437] width 28 height 13
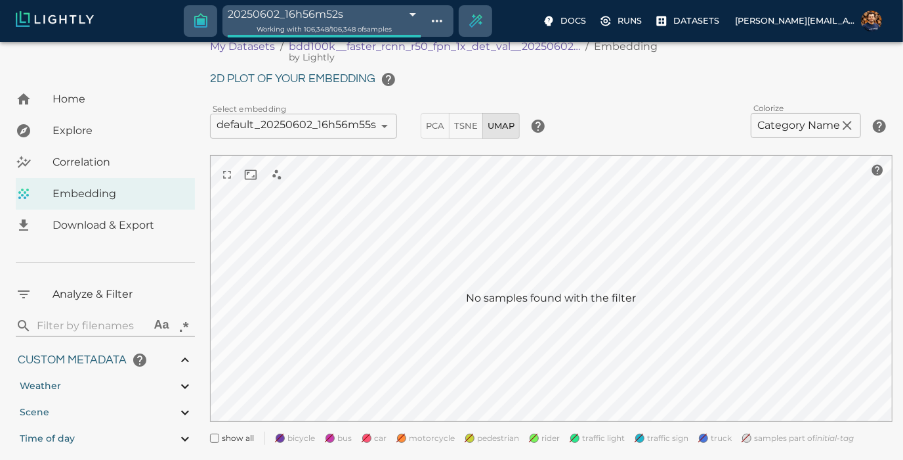
click at [238, 431] on span "show all" at bounding box center [238, 437] width 32 height 13
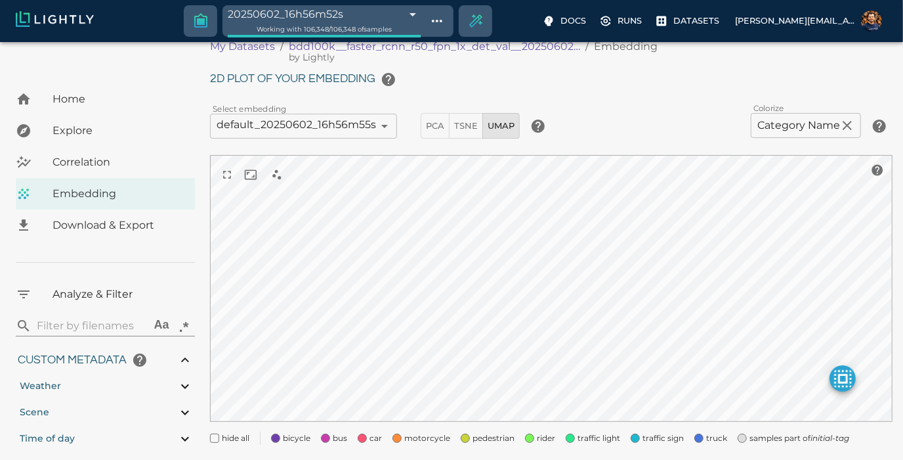
click at [248, 431] on span "hide all" at bounding box center [236, 437] width 28 height 13
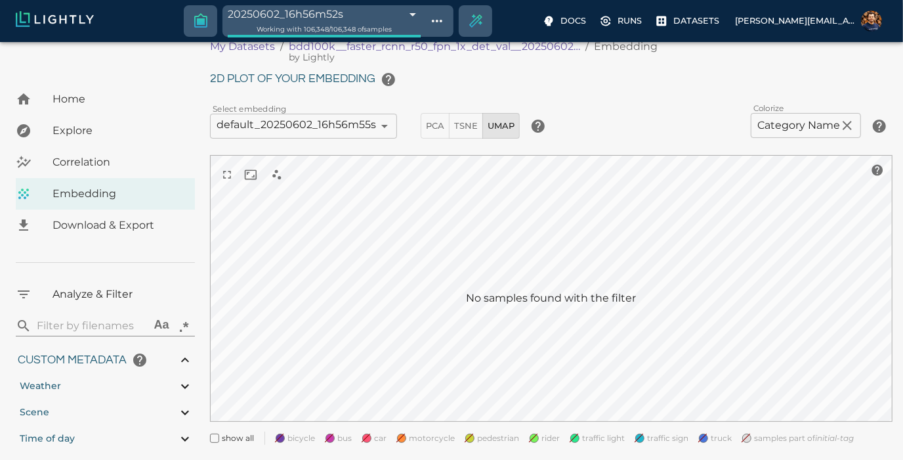
click at [288, 431] on span "bicycle" at bounding box center [302, 437] width 28 height 13
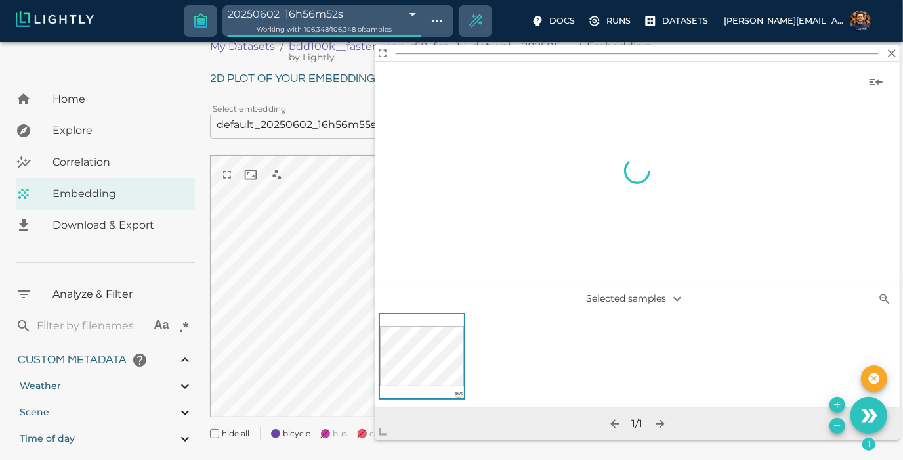
scroll to position [49, 0]
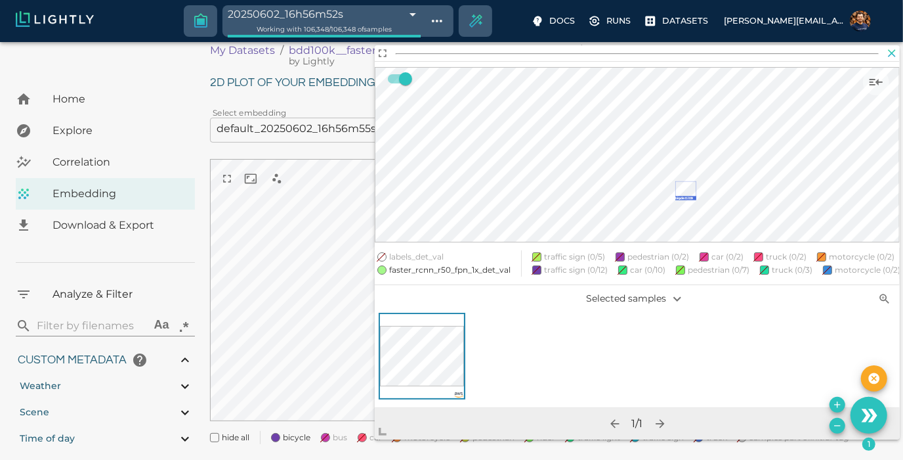
click at [889, 56] on icon "button" at bounding box center [892, 53] width 13 height 13
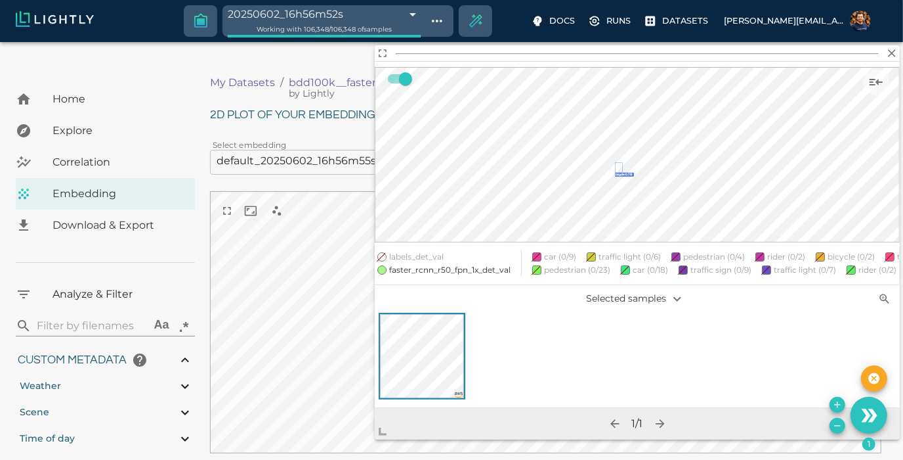
scroll to position [0, 0]
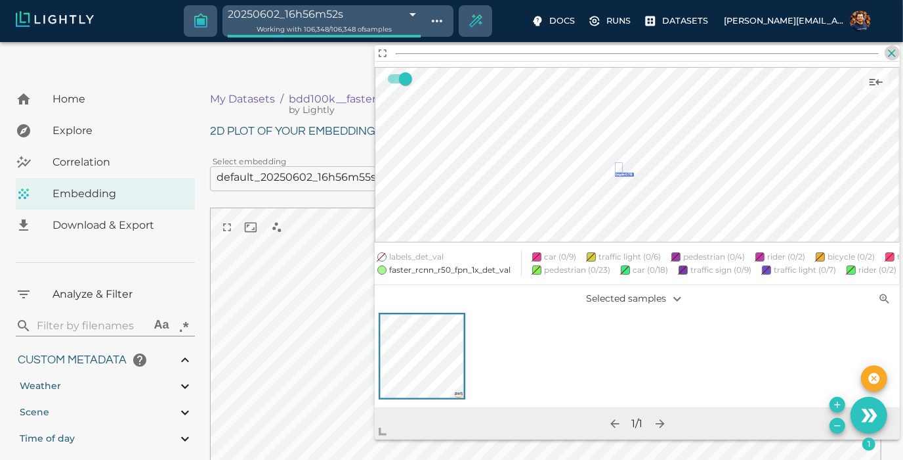
click at [891, 51] on icon "button" at bounding box center [893, 53] width 8 height 8
